Goal: Information Seeking & Learning: Learn about a topic

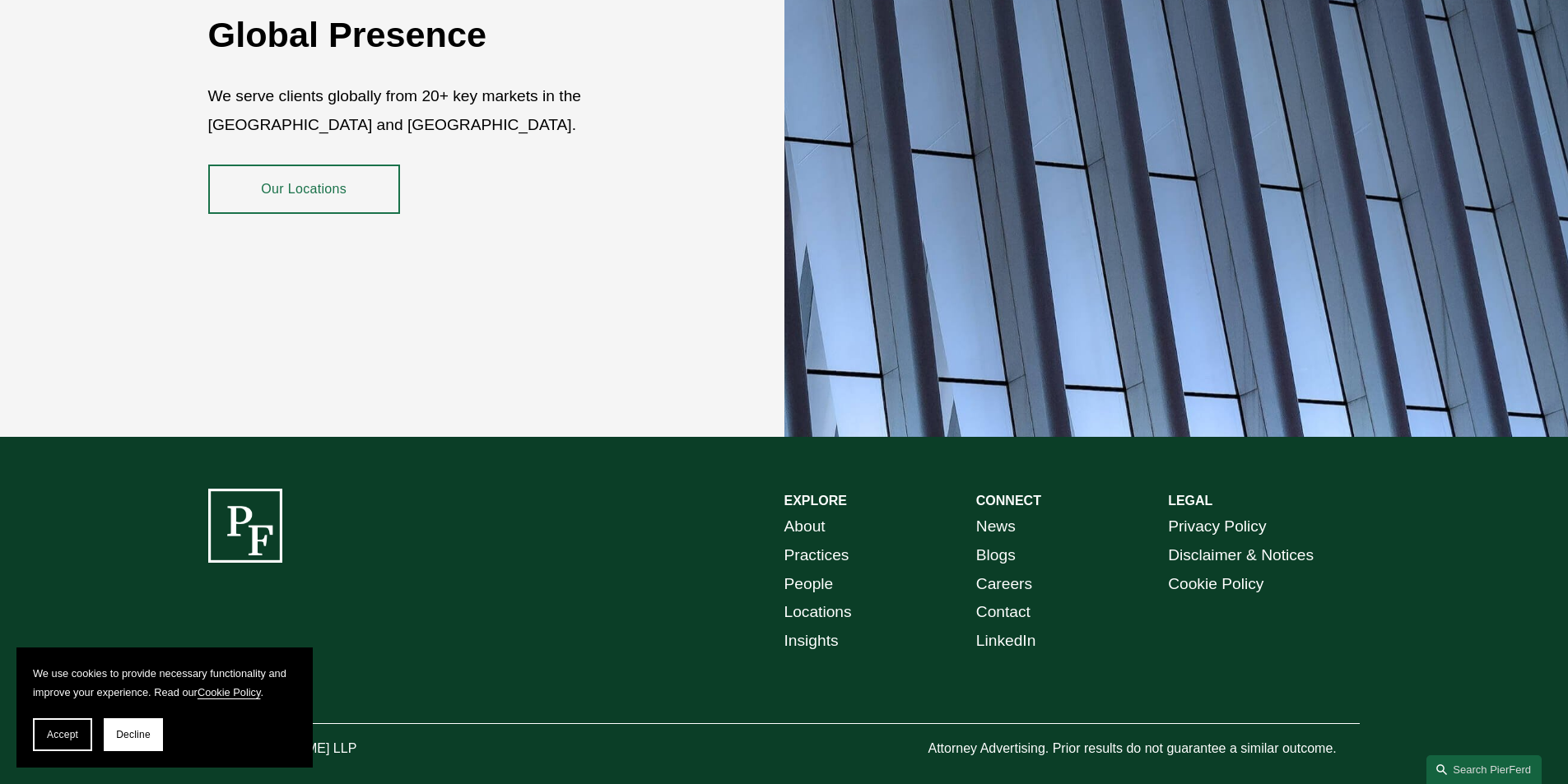
scroll to position [3009, 0]
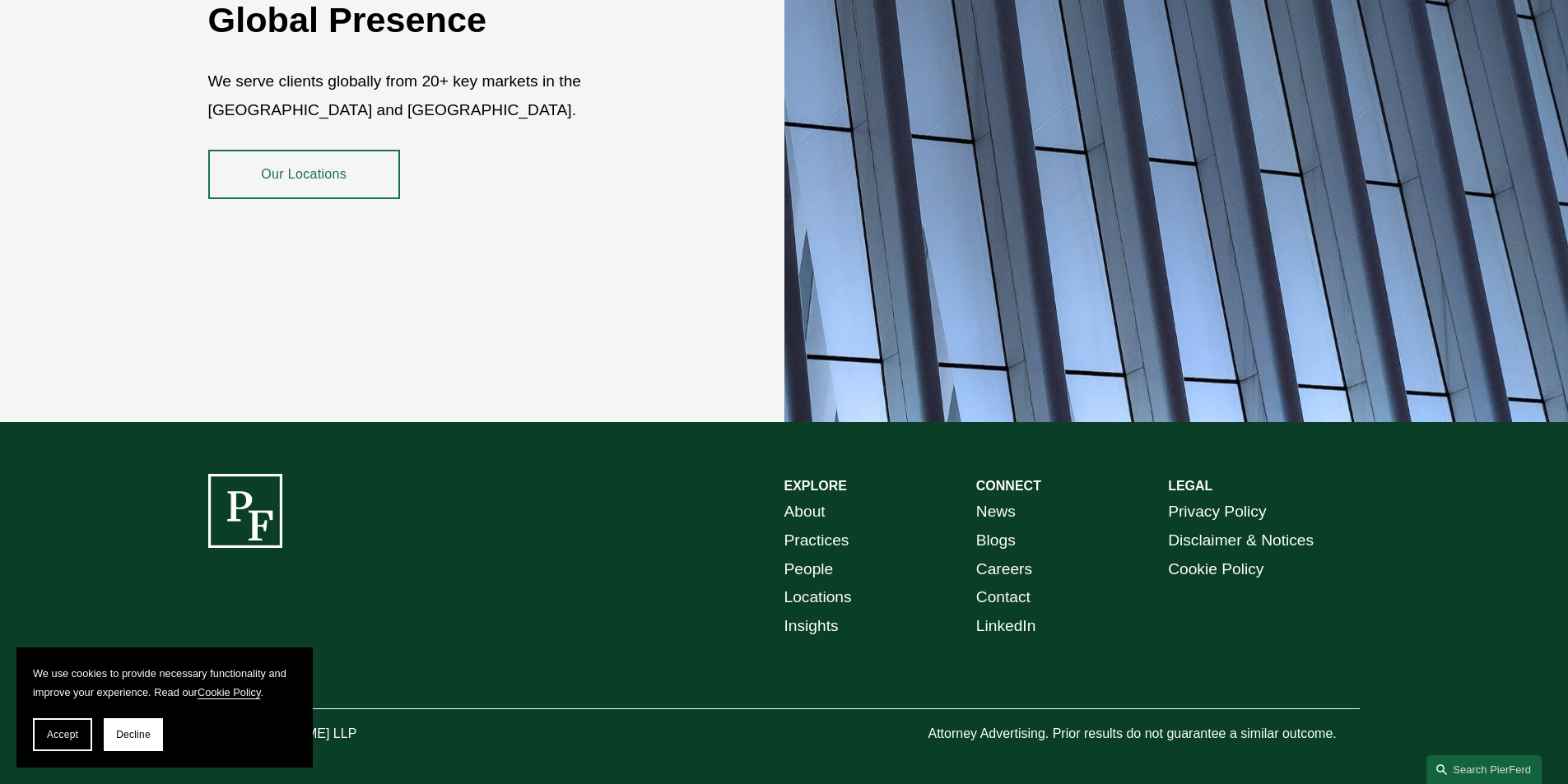
click at [819, 527] on link "Practices" at bounding box center [817, 540] width 65 height 29
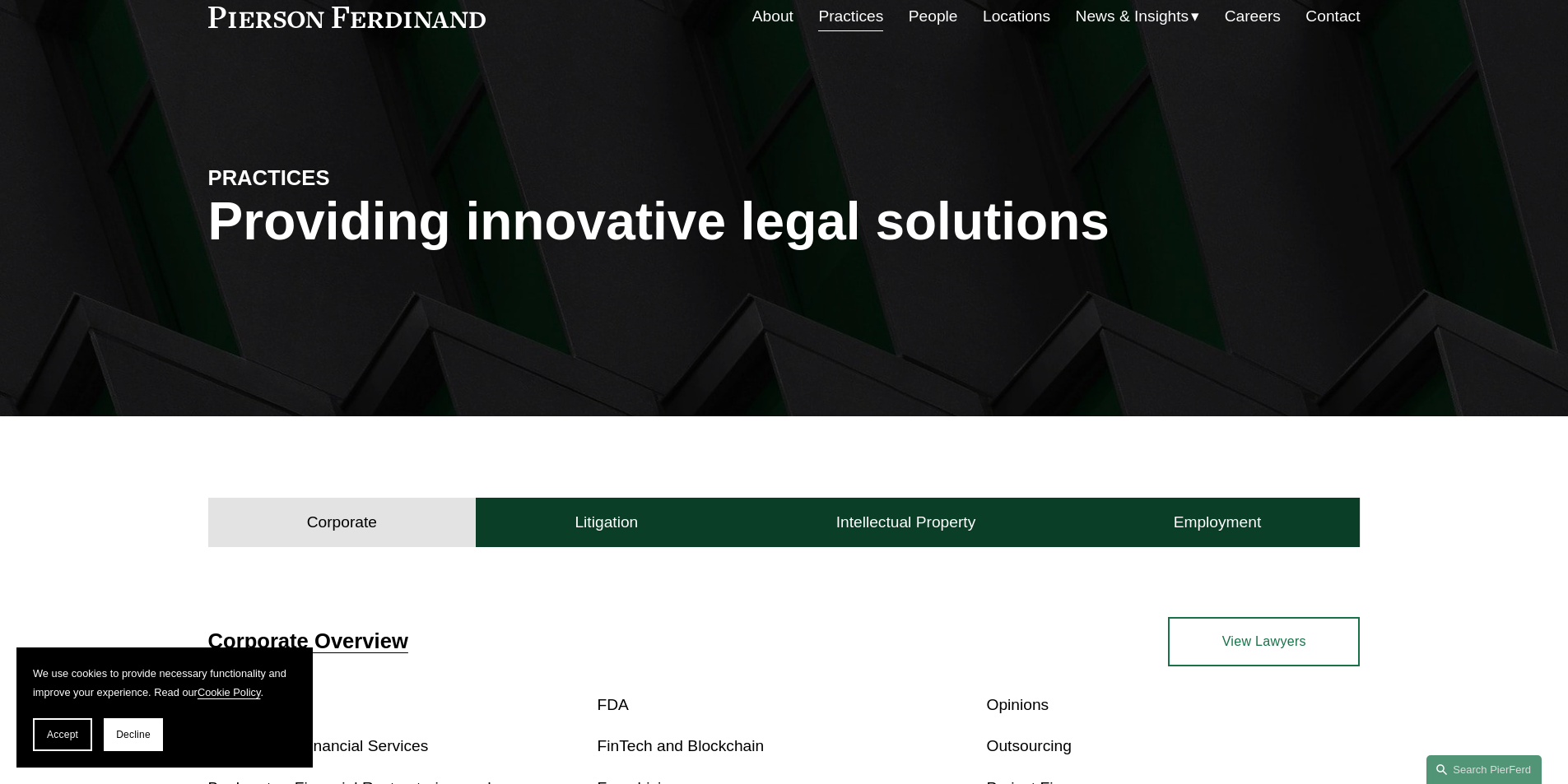
scroll to position [247, 0]
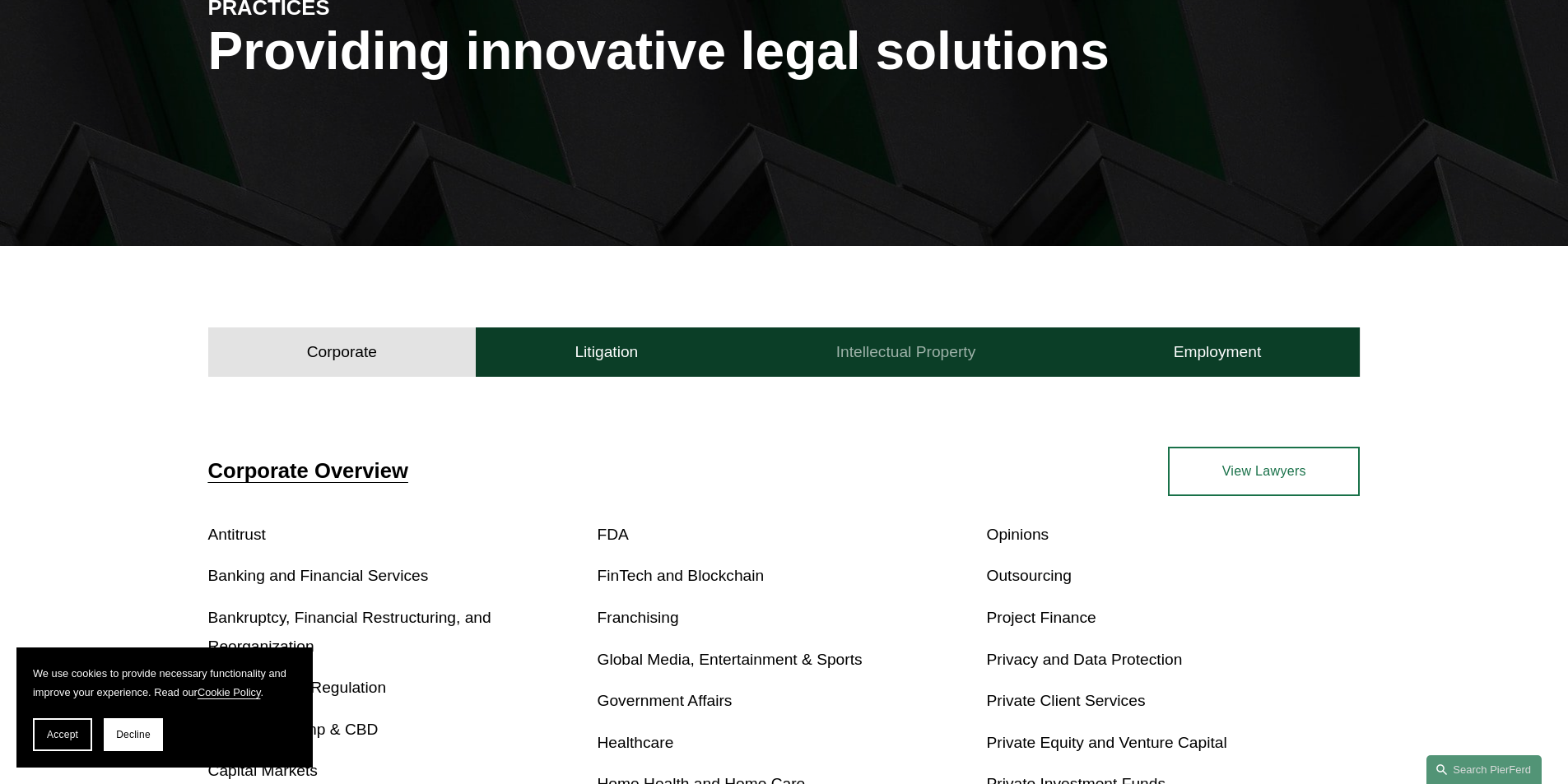
click at [877, 356] on h4 "Intellectual Property" at bounding box center [907, 352] width 140 height 20
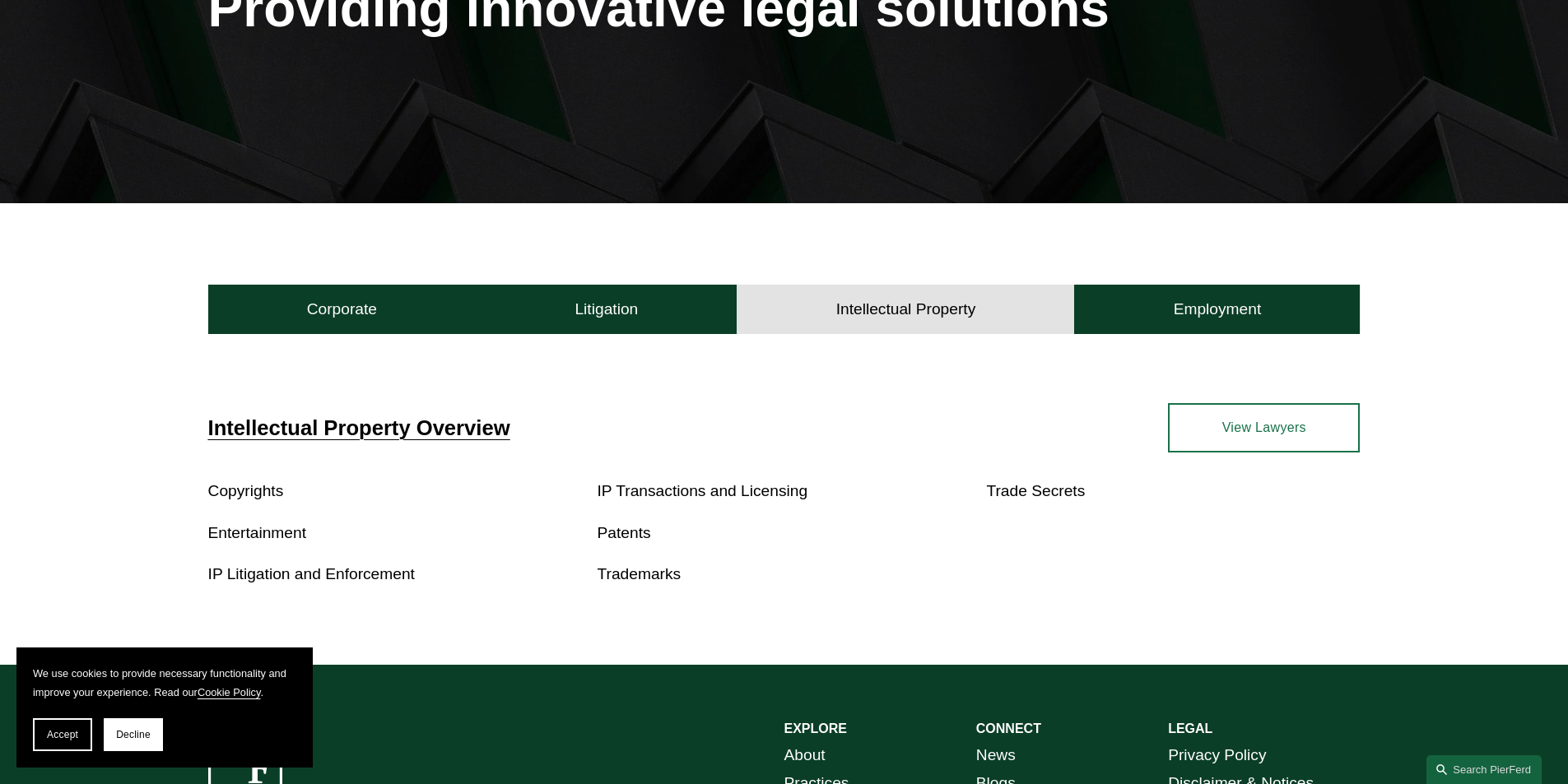
scroll to position [329, 0]
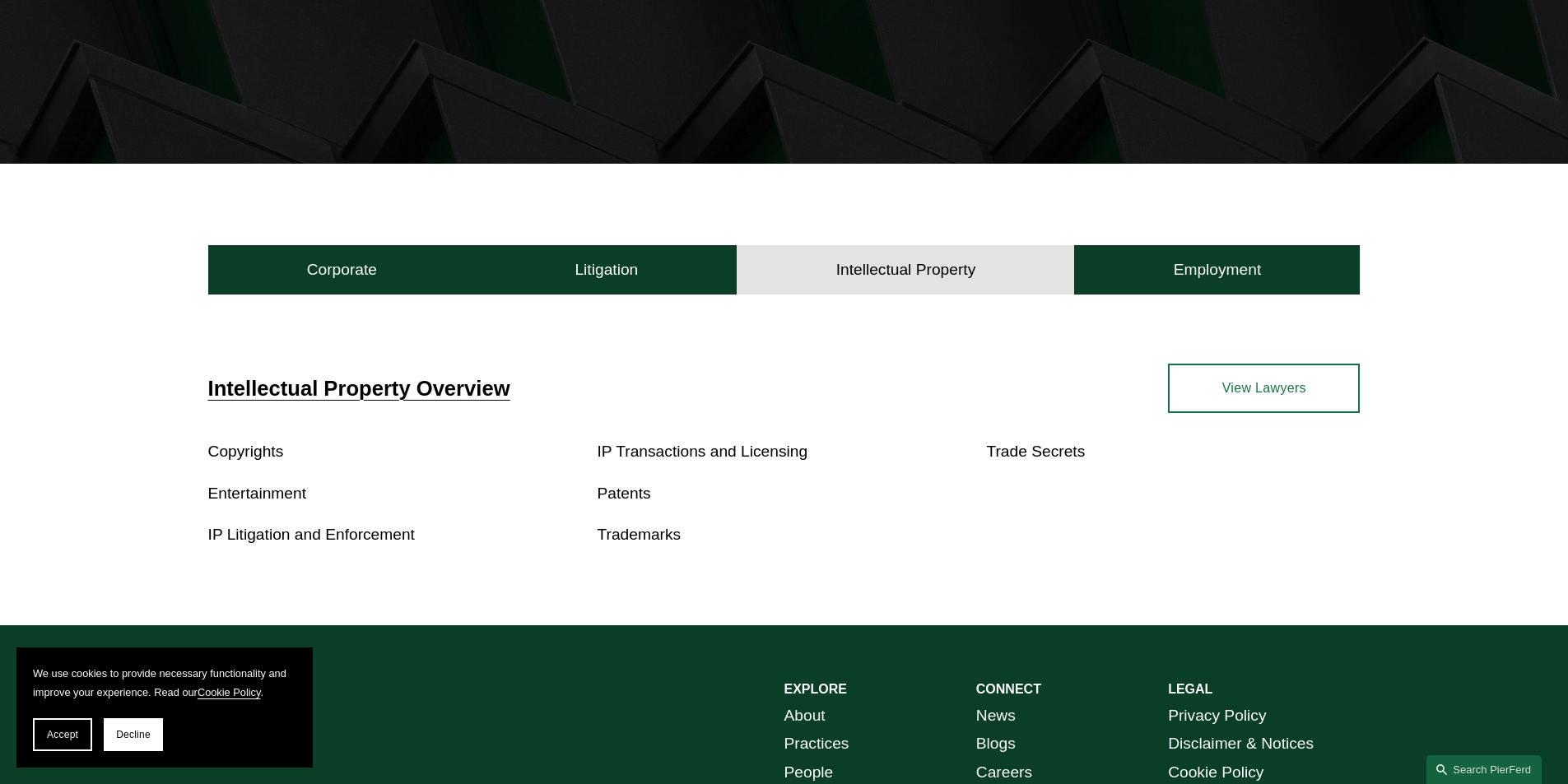
click at [347, 395] on span "Intellectual Property Overview" at bounding box center [359, 388] width 302 height 23
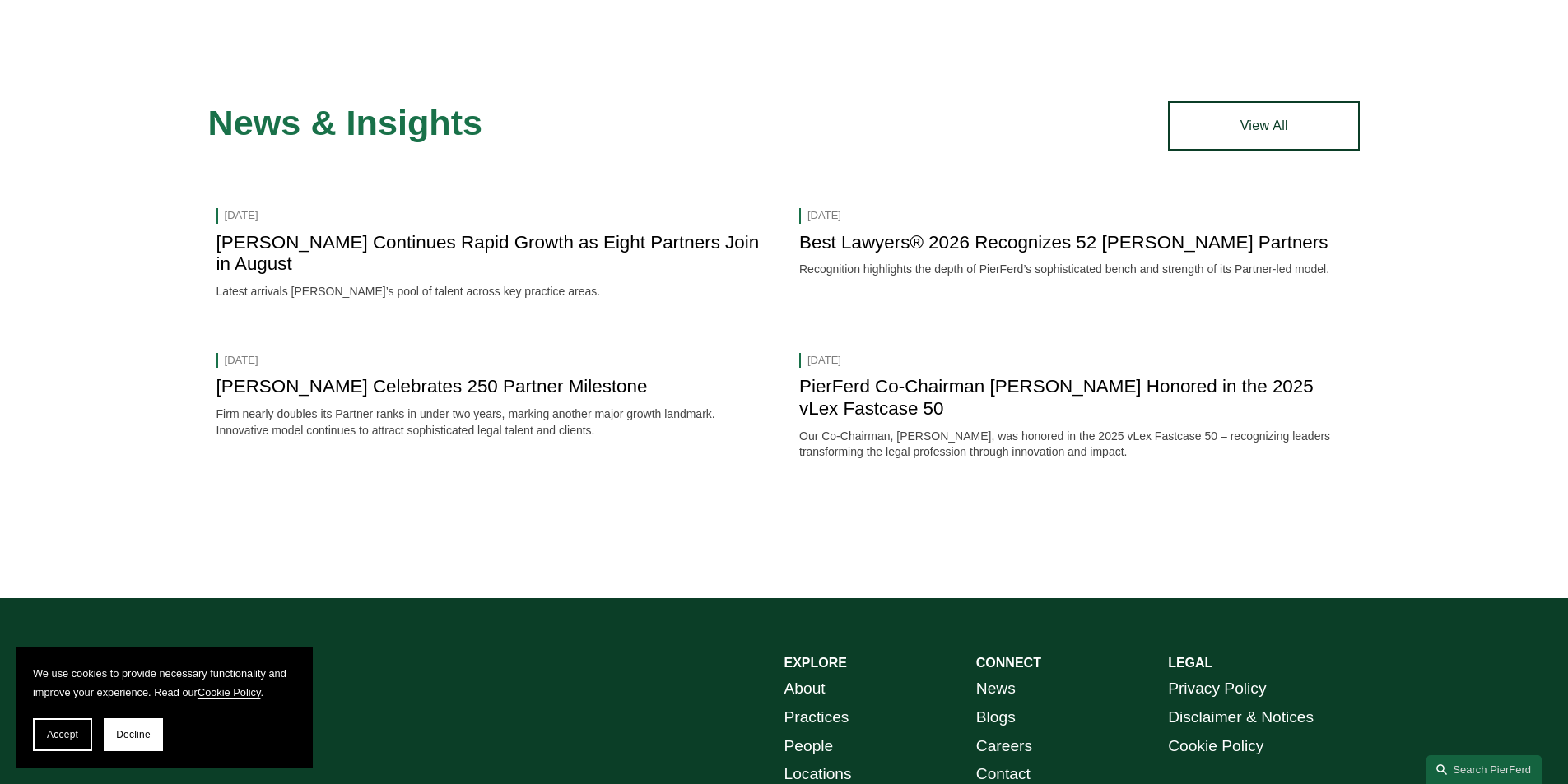
scroll to position [2468, 0]
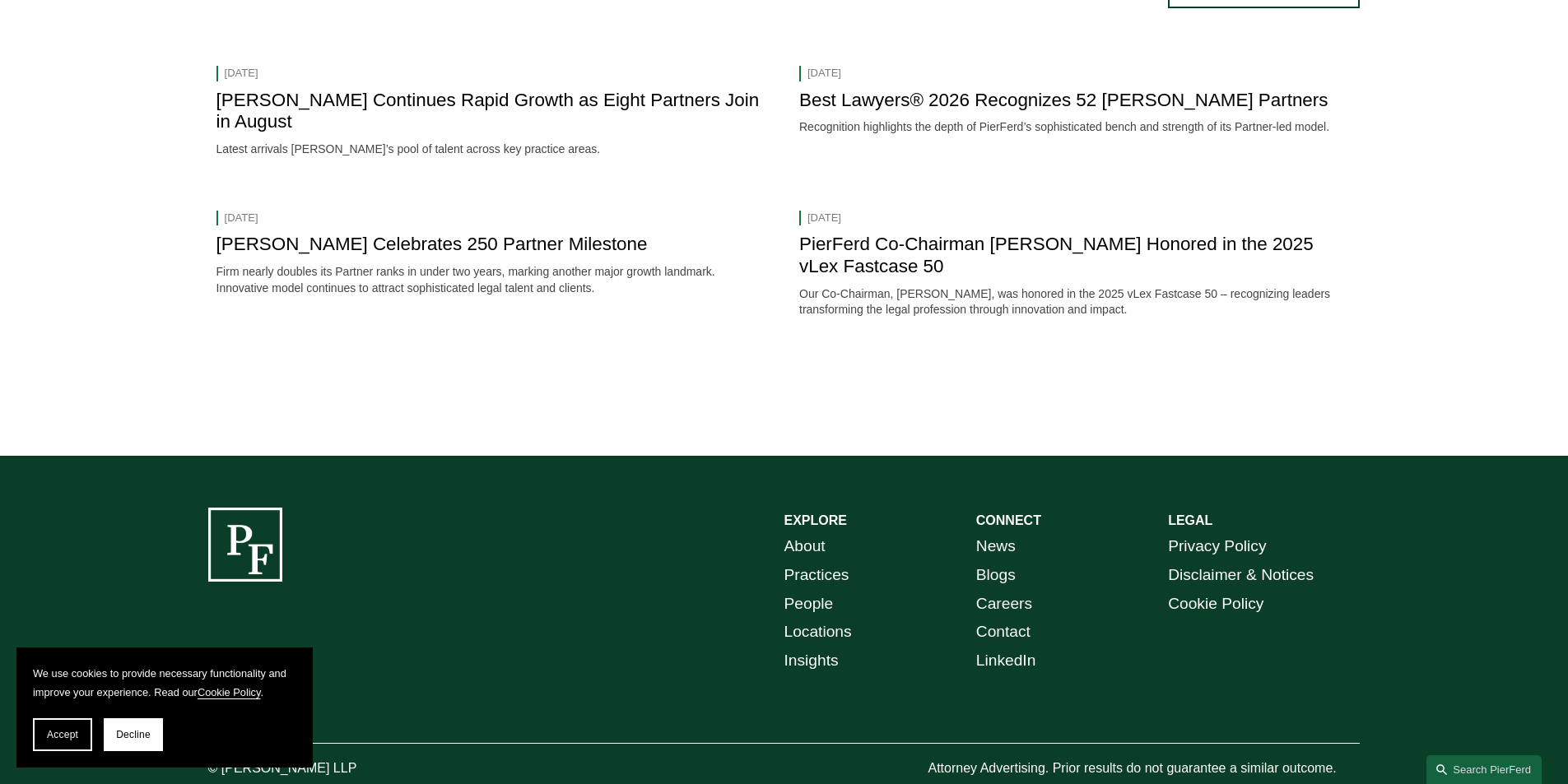
click at [807, 599] on link "People" at bounding box center [809, 604] width 49 height 29
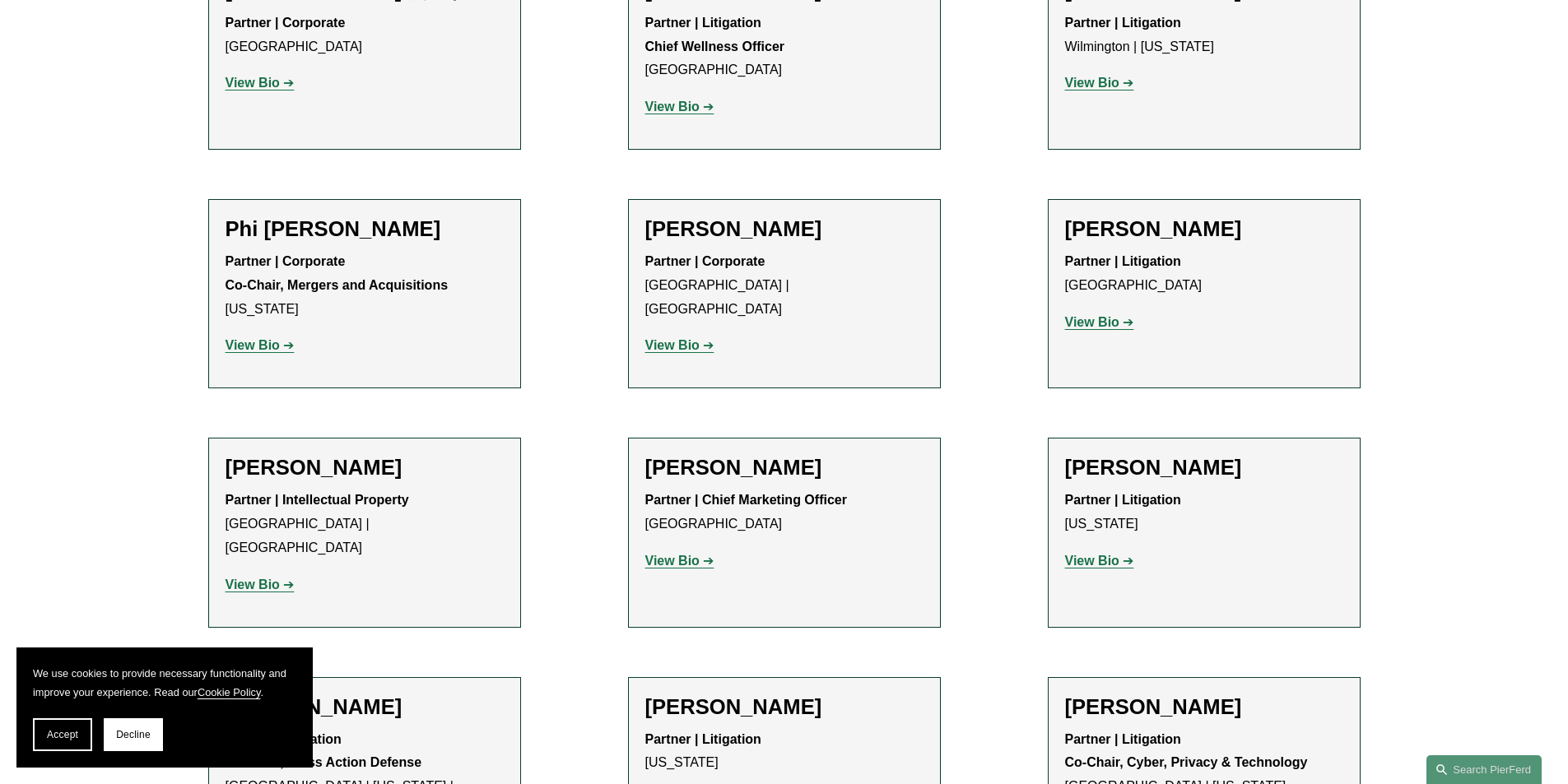
scroll to position [13904, 0]
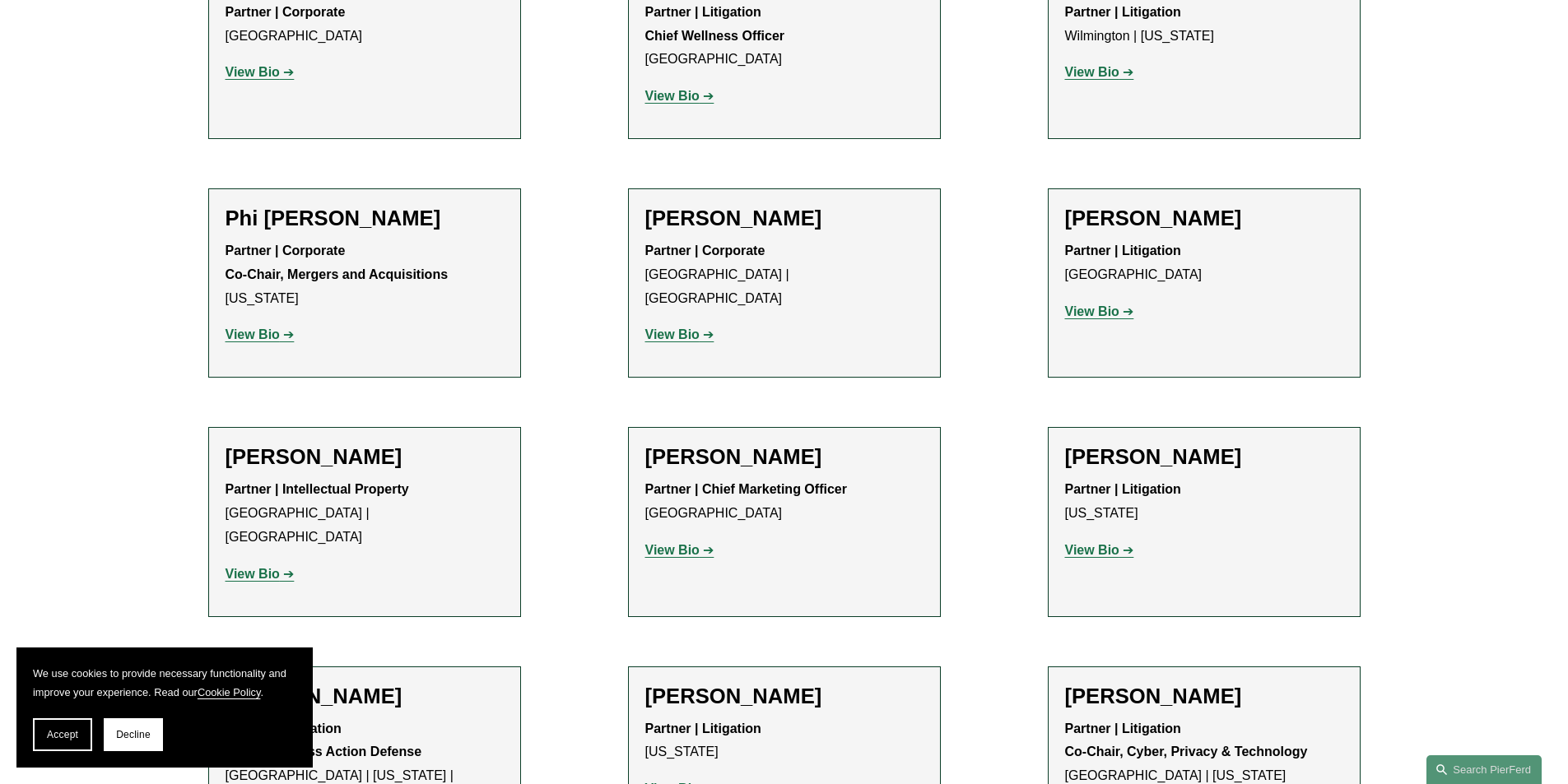
click at [653, 782] on strong "View Bio" at bounding box center [672, 789] width 54 height 14
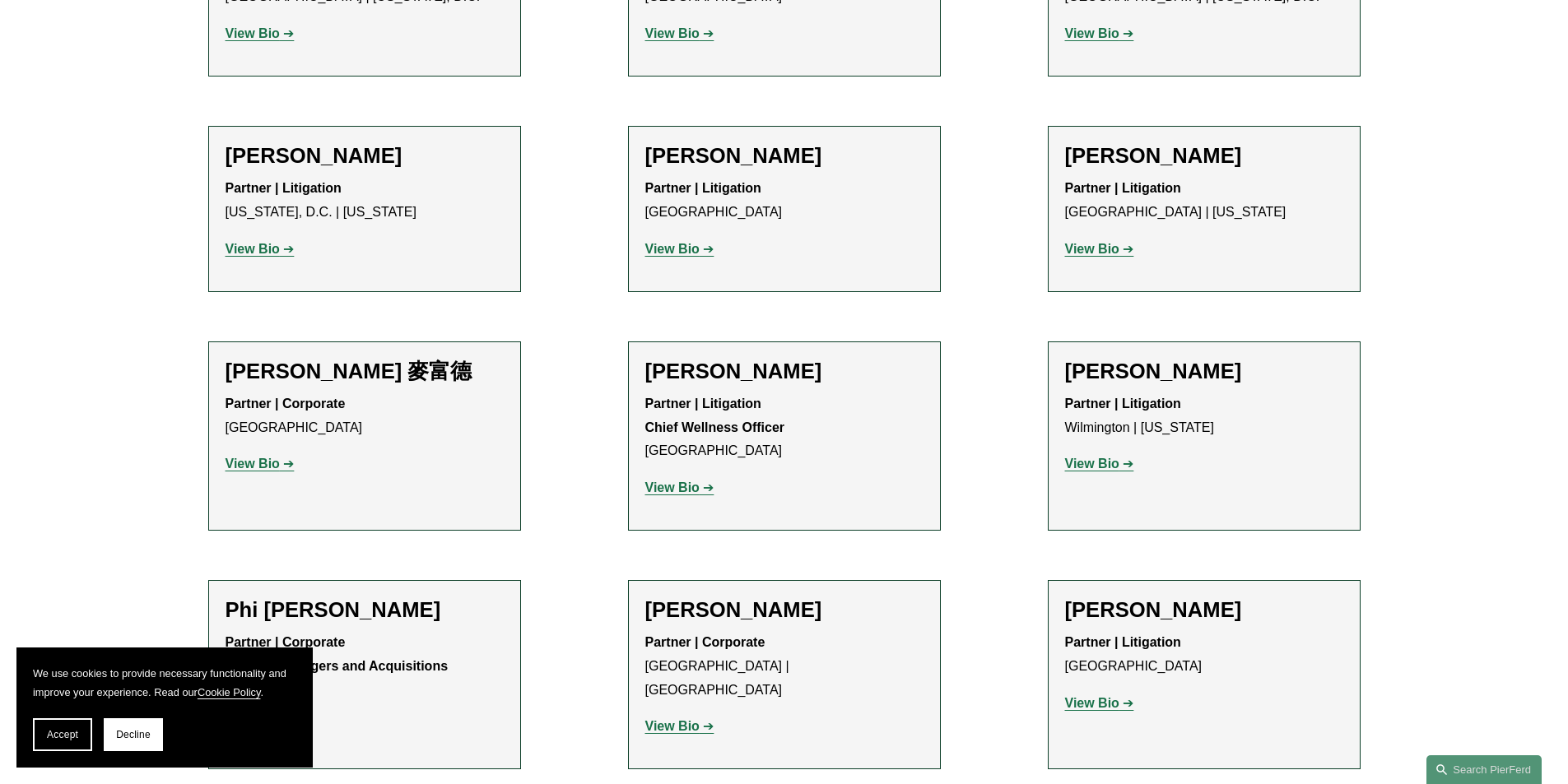
scroll to position [13904, 0]
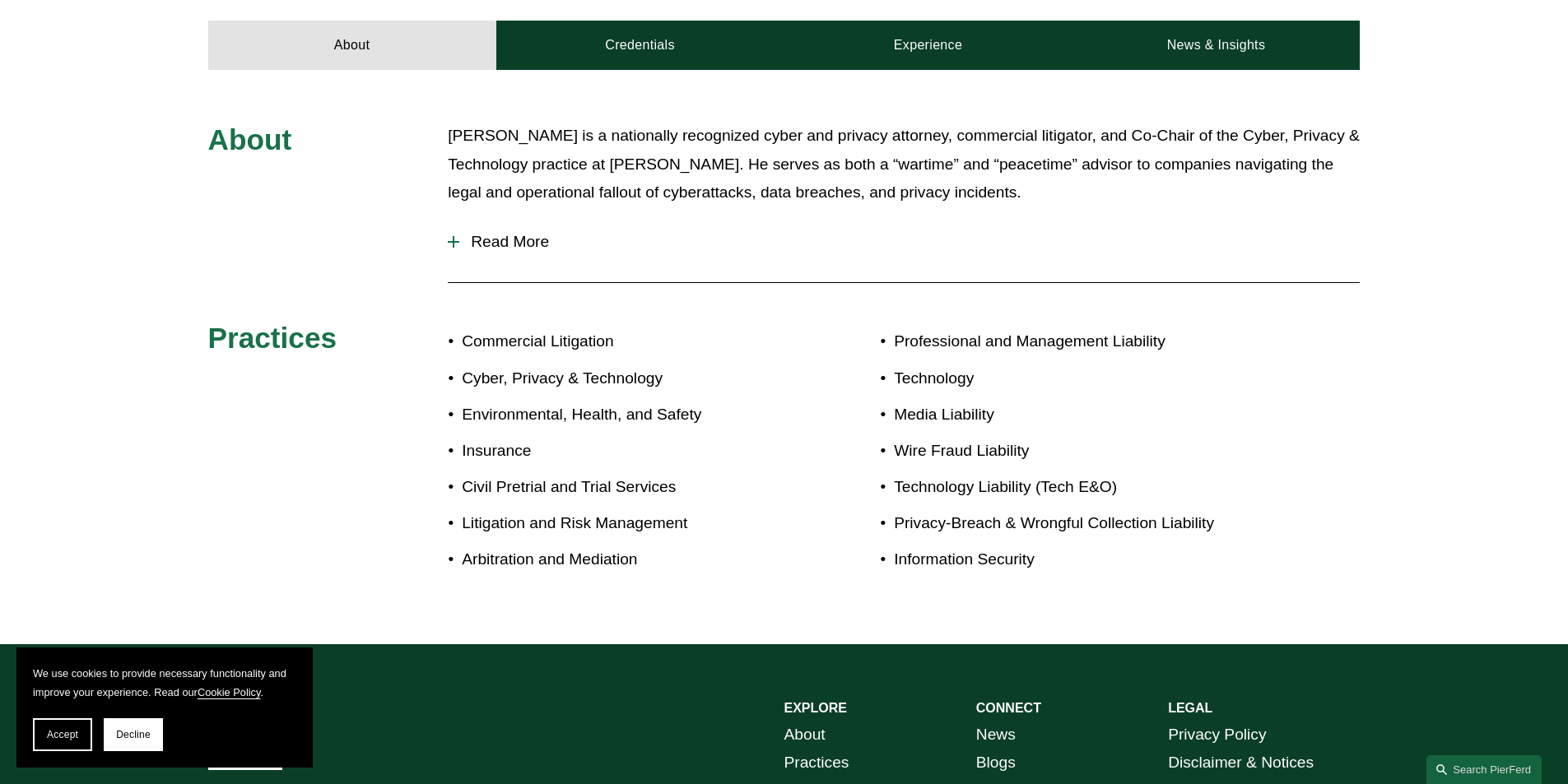
scroll to position [658, 0]
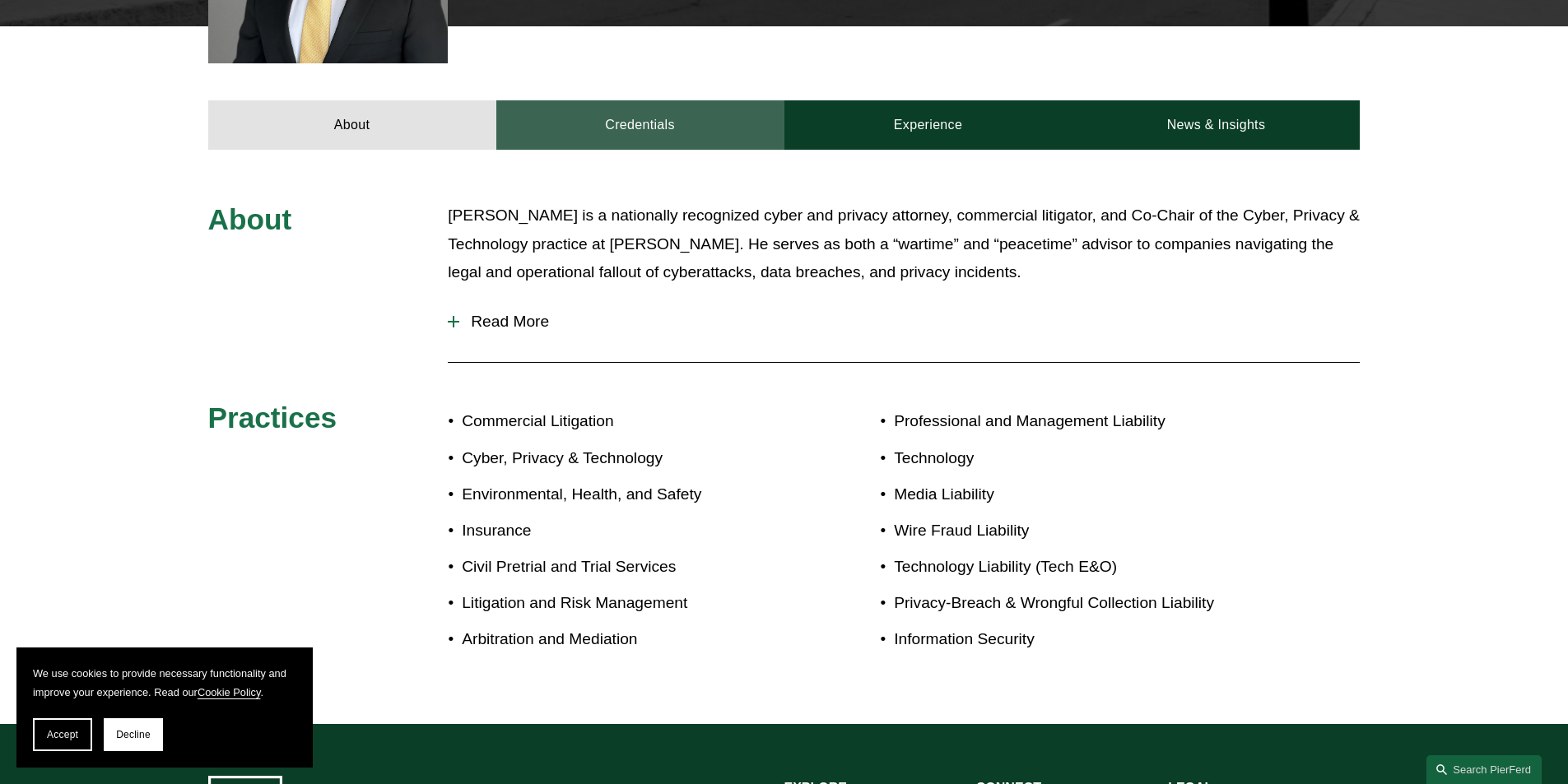
click at [665, 119] on link "Credentials" at bounding box center [640, 125] width 288 height 49
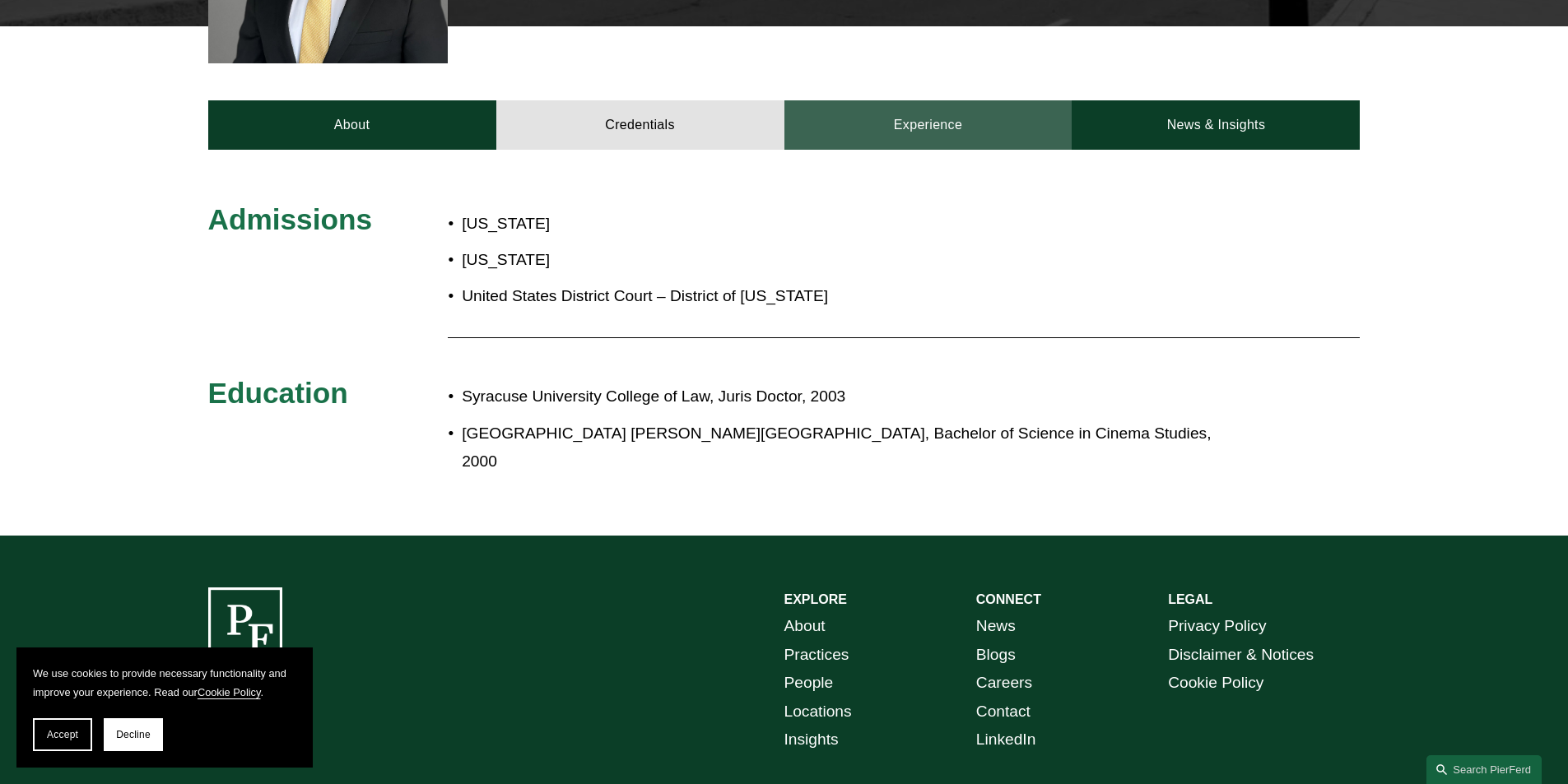
click at [899, 136] on link "Experience" at bounding box center [929, 125] width 288 height 49
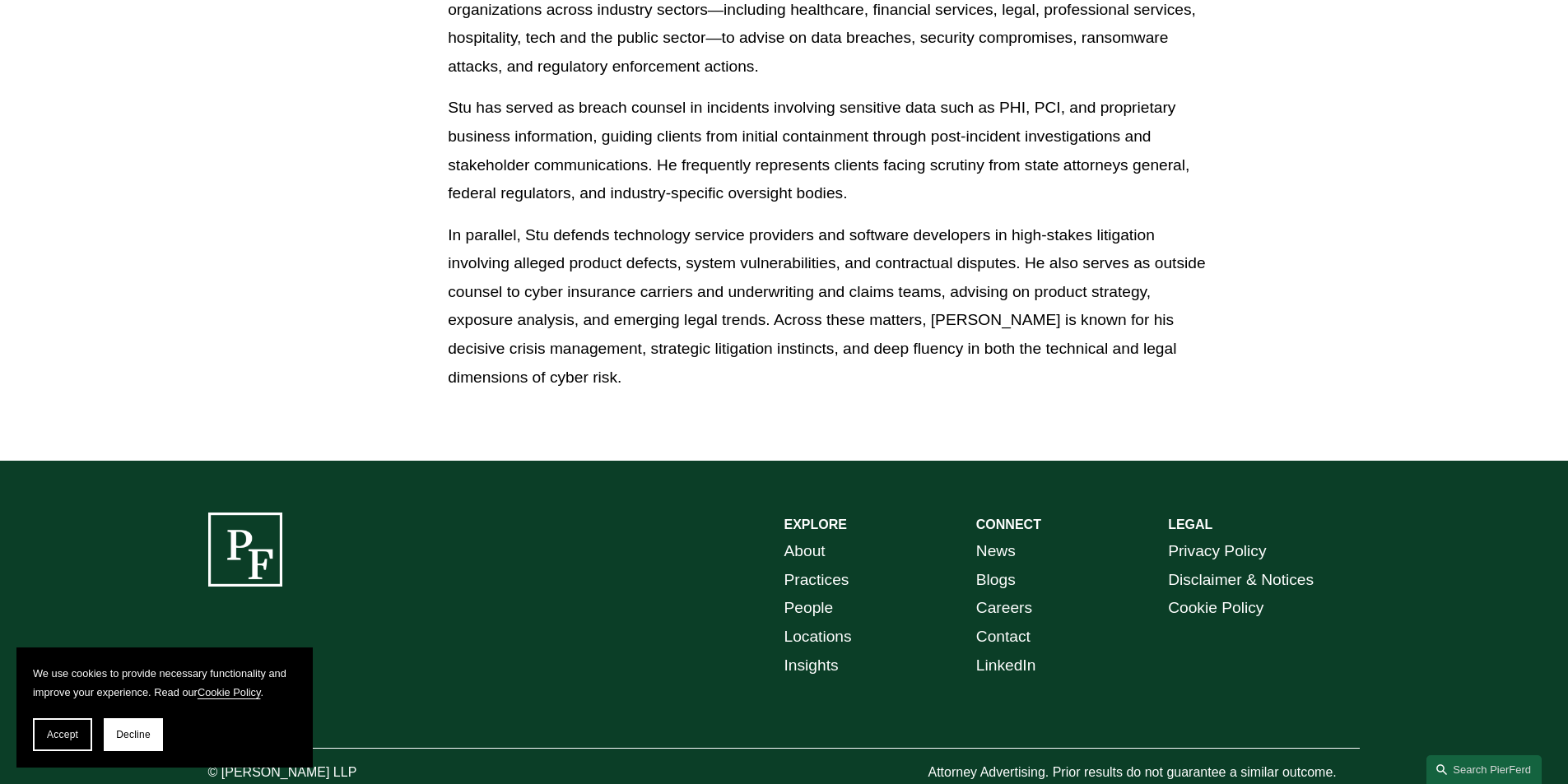
scroll to position [1124, 0]
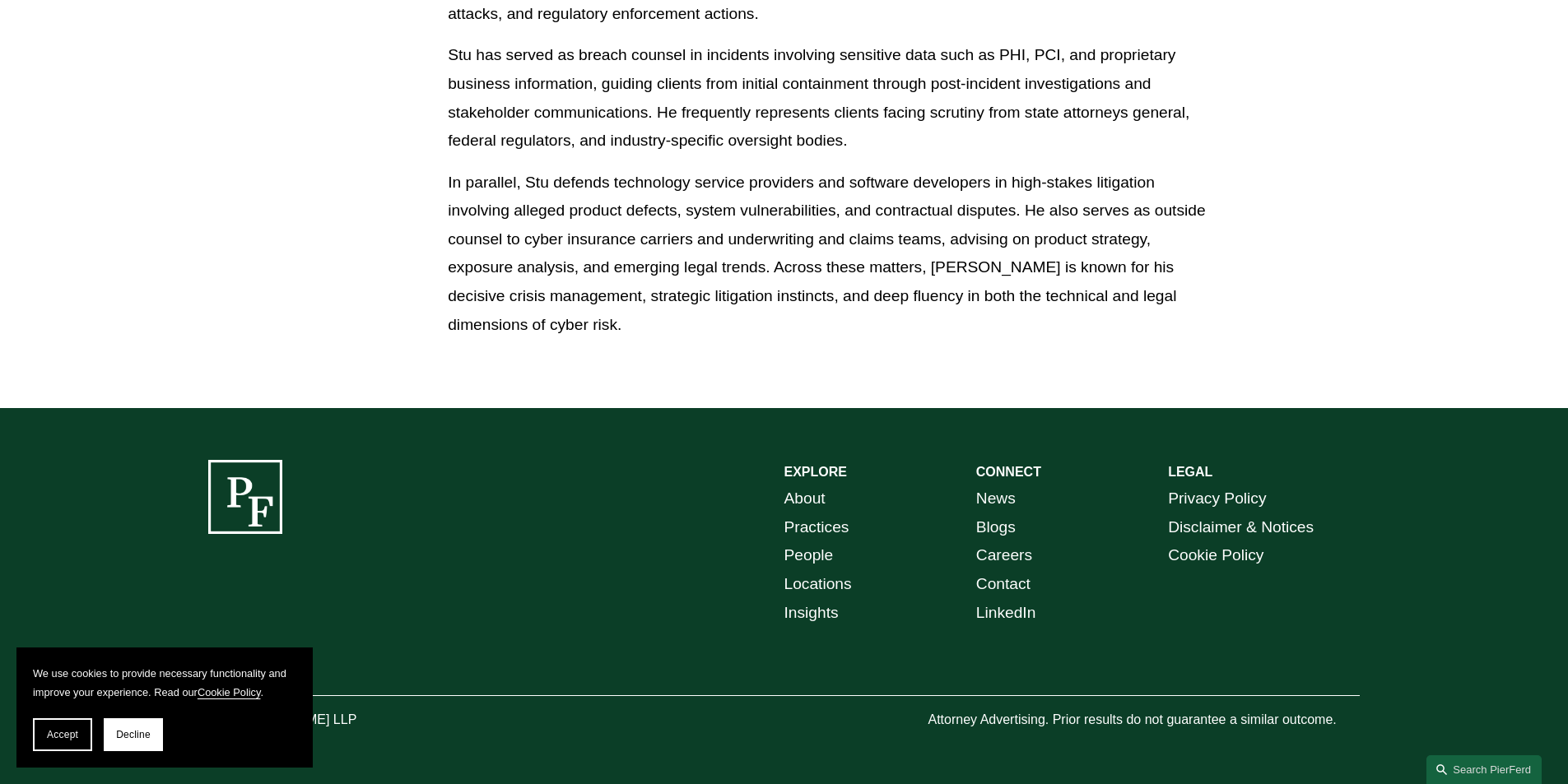
click at [811, 529] on link "Practices" at bounding box center [817, 528] width 65 height 29
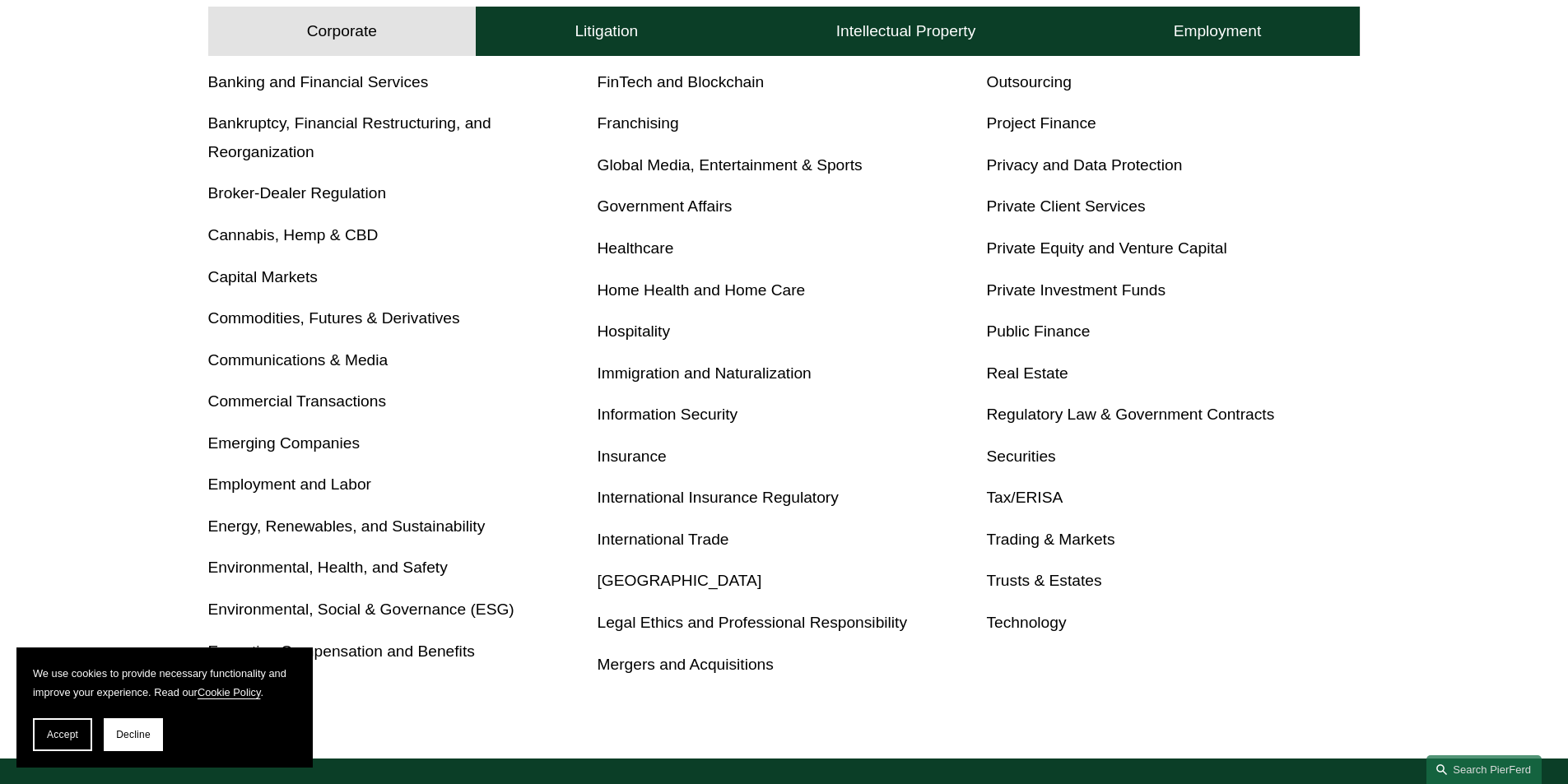
scroll to position [822, 0]
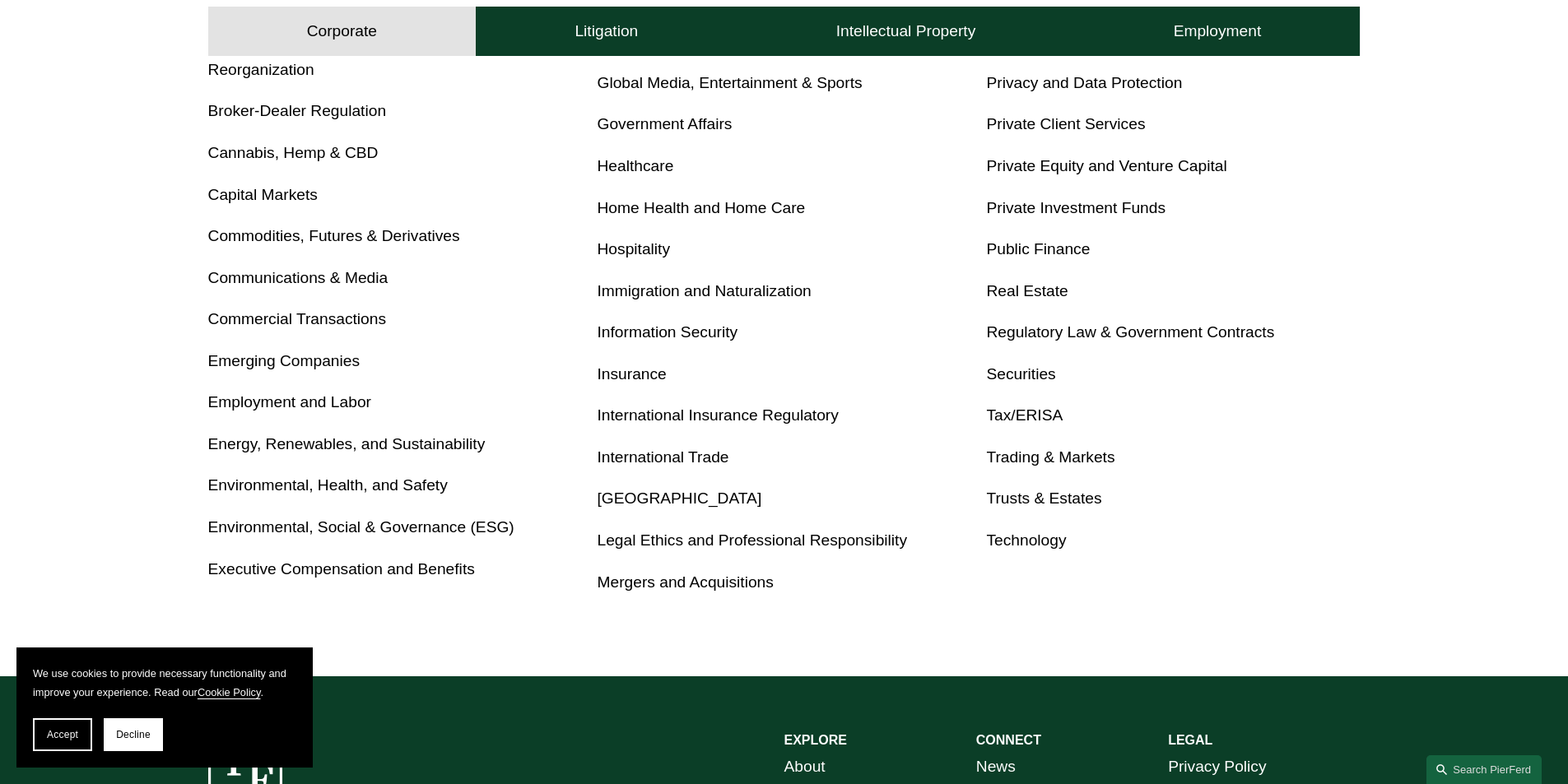
click at [647, 381] on link "Insurance" at bounding box center [633, 374] width 69 height 18
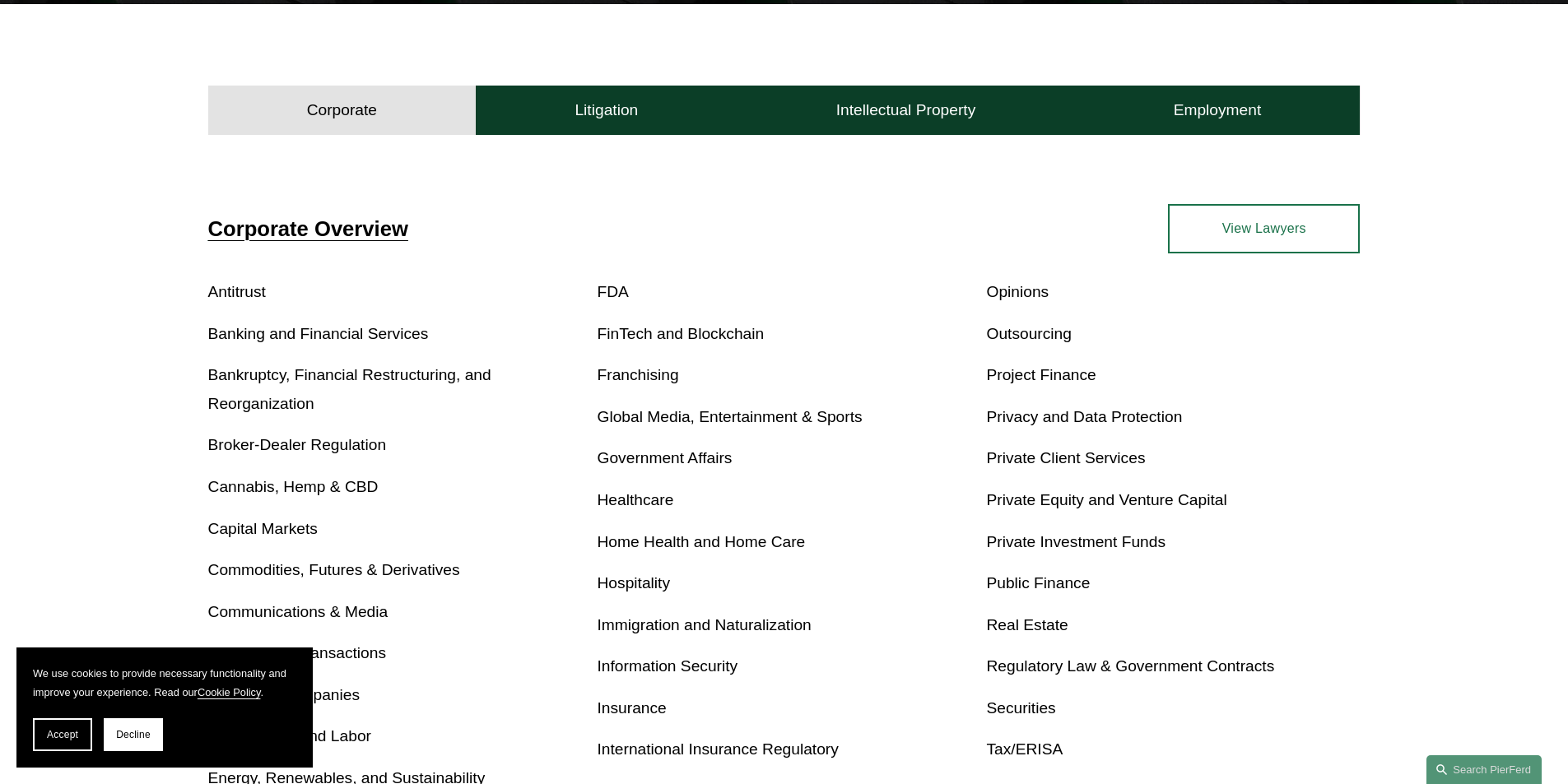
scroll to position [528, 0]
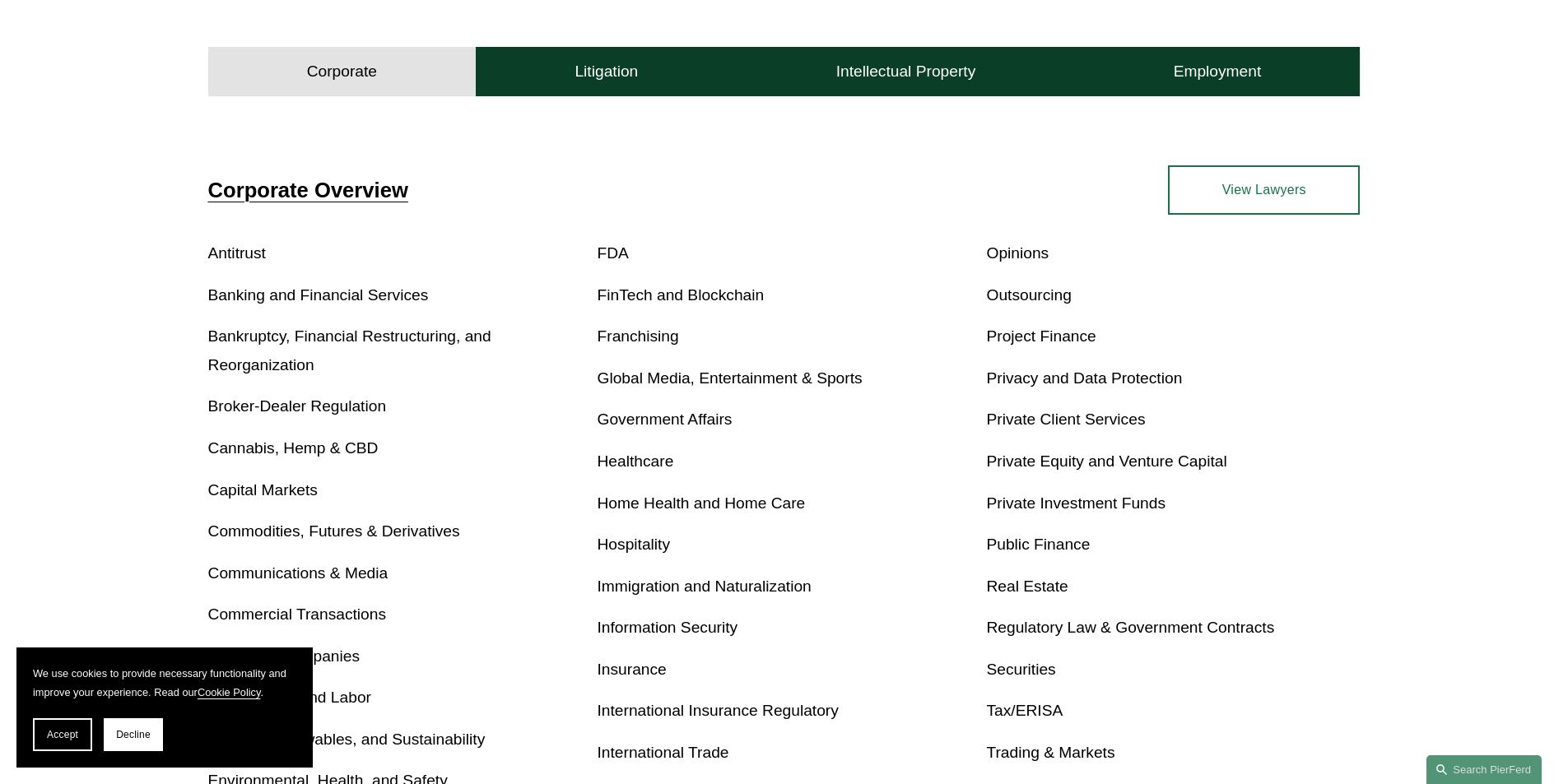
click at [279, 409] on link "Broker-Dealer Regulation" at bounding box center [297, 406] width 179 height 18
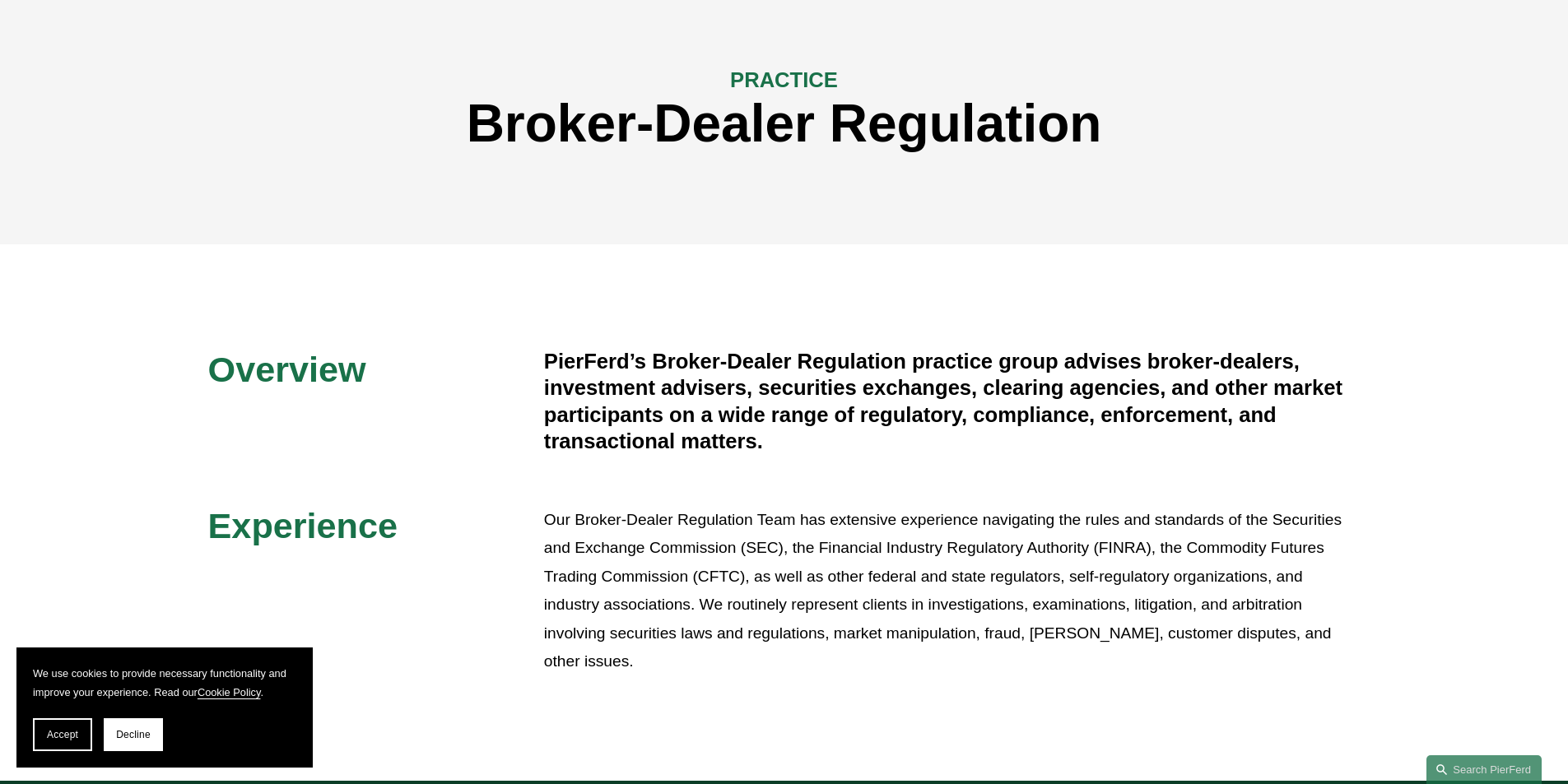
scroll to position [165, 0]
